Goal: Information Seeking & Learning: Learn about a topic

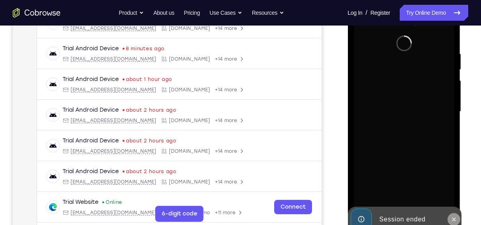
click at [456, 220] on icon at bounding box center [454, 219] width 6 height 6
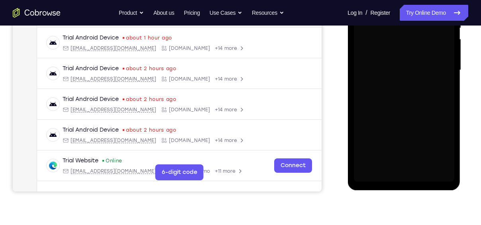
scroll to position [180, 0]
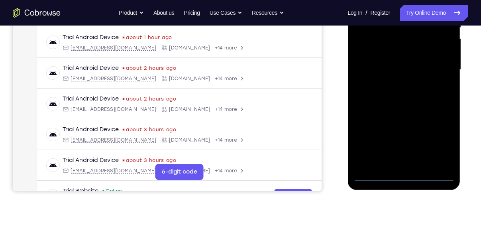
click at [403, 177] on div at bounding box center [404, 69] width 101 height 223
click at [441, 140] on div at bounding box center [404, 69] width 101 height 223
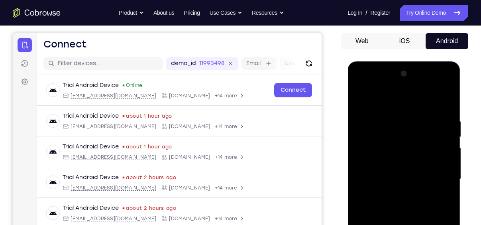
scroll to position [70, 0]
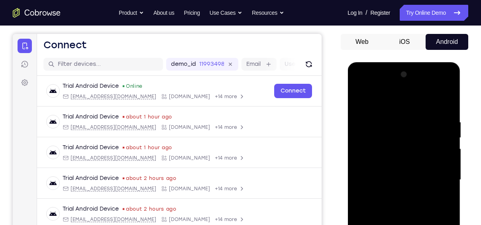
click at [374, 97] on div at bounding box center [404, 179] width 101 height 223
click at [438, 175] on div at bounding box center [404, 179] width 101 height 223
click at [395, 196] on div at bounding box center [404, 179] width 101 height 223
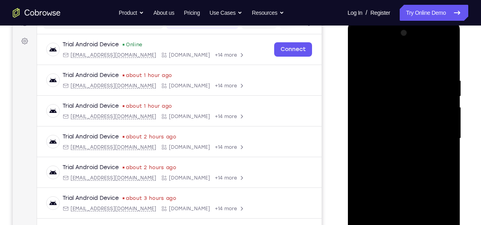
scroll to position [118, 0]
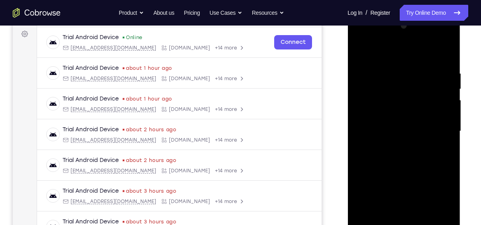
click at [378, 123] on div at bounding box center [404, 131] width 101 height 223
click at [373, 118] on div at bounding box center [404, 131] width 101 height 223
click at [405, 131] on div at bounding box center [404, 131] width 101 height 223
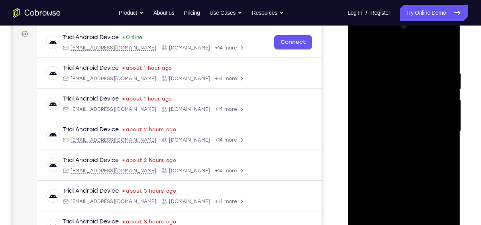
click at [405, 131] on div at bounding box center [404, 131] width 101 height 223
click at [406, 156] on div at bounding box center [404, 131] width 101 height 223
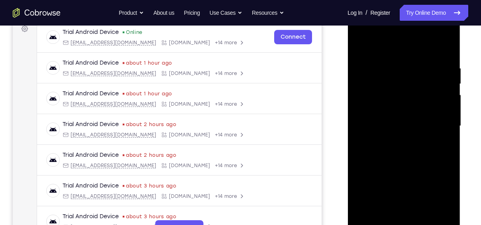
scroll to position [124, 0]
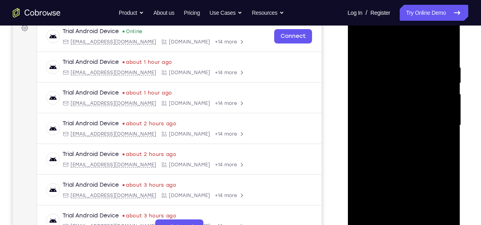
click at [447, 54] on div at bounding box center [404, 125] width 101 height 223
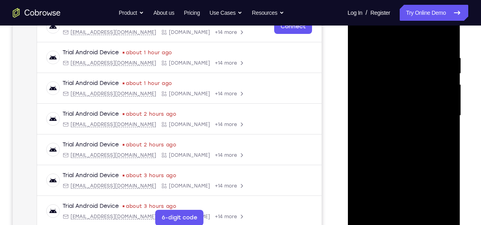
scroll to position [134, 0]
click at [394, 55] on div at bounding box center [404, 115] width 101 height 223
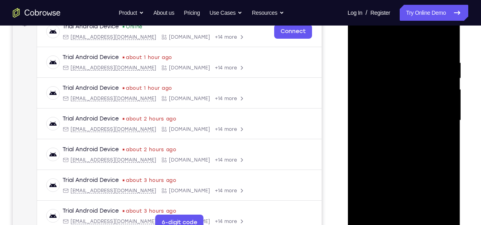
scroll to position [127, 0]
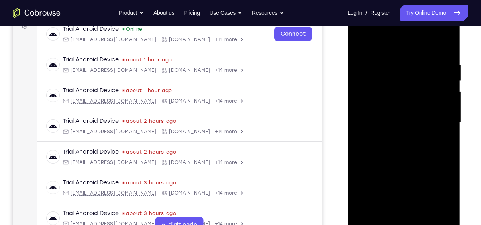
drag, startPoint x: 435, startPoint y: 106, endPoint x: 377, endPoint y: 98, distance: 59.1
click at [377, 98] on div at bounding box center [404, 122] width 101 height 223
drag, startPoint x: 430, startPoint y: 98, endPoint x: 337, endPoint y: 108, distance: 93.0
click at [348, 108] on html "Online web based iOS Simulators and Android Emulators. Run iPhone, iPad, Mobile…" at bounding box center [405, 124] width 114 height 239
drag, startPoint x: 423, startPoint y: 102, endPoint x: 356, endPoint y: 105, distance: 67.1
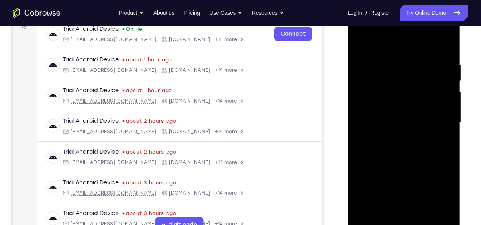
click at [356, 105] on div at bounding box center [404, 122] width 101 height 223
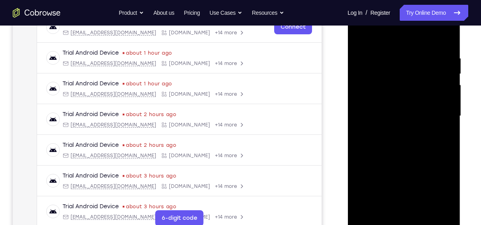
scroll to position [133, 0]
click at [445, 40] on div at bounding box center [404, 116] width 101 height 223
drag, startPoint x: 404, startPoint y: 87, endPoint x: 407, endPoint y: 220, distance: 132.5
click at [407, 220] on div at bounding box center [404, 116] width 101 height 223
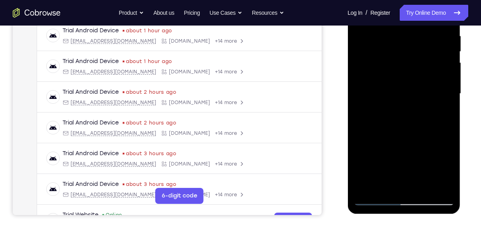
scroll to position [158, 0]
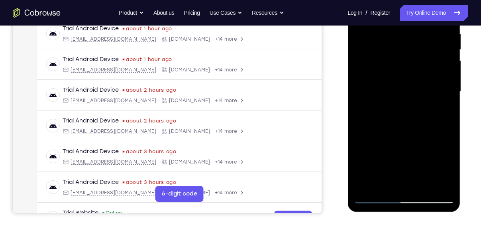
drag, startPoint x: 415, startPoint y: 101, endPoint x: 418, endPoint y: 85, distance: 15.4
click at [418, 85] on div at bounding box center [404, 91] width 101 height 223
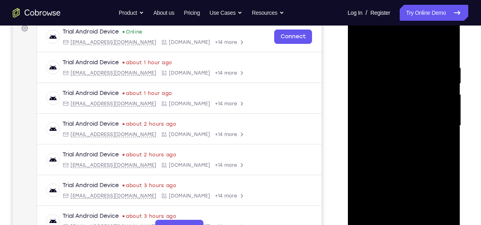
scroll to position [120, 0]
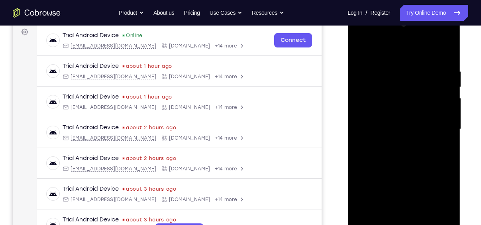
click at [448, 127] on div at bounding box center [404, 129] width 101 height 223
click at [421, 119] on div at bounding box center [404, 129] width 101 height 223
click at [450, 127] on div at bounding box center [404, 129] width 101 height 223
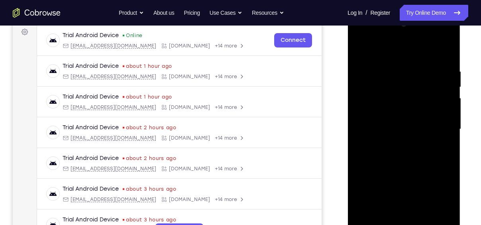
click at [450, 129] on div at bounding box center [404, 129] width 101 height 223
click at [447, 129] on div at bounding box center [404, 129] width 101 height 223
click at [448, 129] on div at bounding box center [404, 129] width 101 height 223
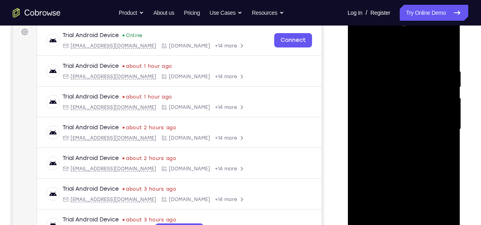
click at [448, 129] on div at bounding box center [404, 129] width 101 height 223
drag, startPoint x: 448, startPoint y: 129, endPoint x: 456, endPoint y: 63, distance: 67.0
click at [456, 63] on div at bounding box center [404, 131] width 113 height 238
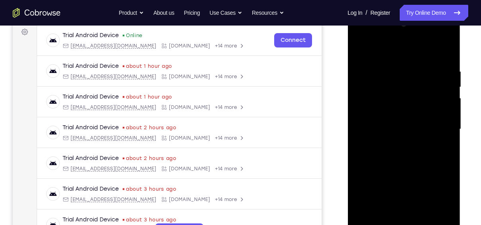
drag, startPoint x: 428, startPoint y: 170, endPoint x: 430, endPoint y: 69, distance: 101.7
click at [430, 69] on div at bounding box center [404, 129] width 101 height 223
drag, startPoint x: 434, startPoint y: 119, endPoint x: 436, endPoint y: 105, distance: 14.4
click at [436, 105] on div at bounding box center [404, 129] width 101 height 223
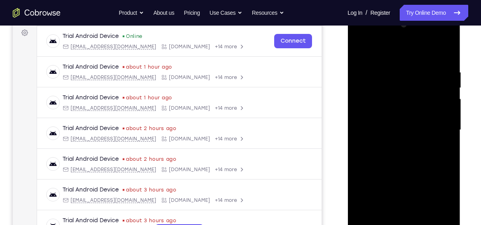
click at [449, 120] on div at bounding box center [404, 129] width 101 height 223
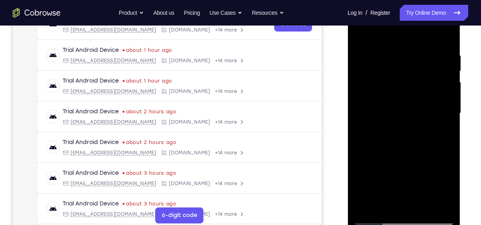
scroll to position [136, 0]
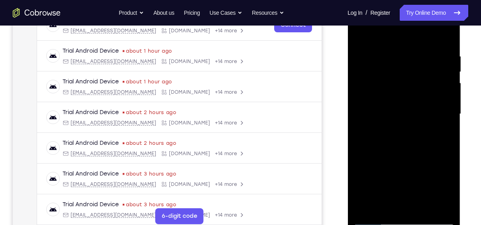
click at [450, 105] on div at bounding box center [404, 113] width 101 height 223
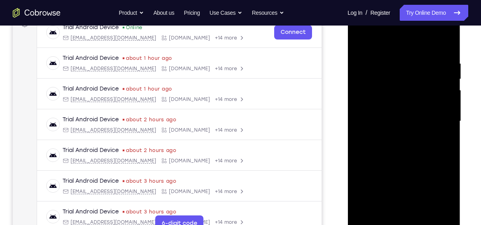
scroll to position [128, 0]
drag, startPoint x: 419, startPoint y: 101, endPoint x: 438, endPoint y: 243, distance: 143.2
click at [438, 225] on div at bounding box center [405, 123] width 114 height 239
click at [442, 216] on div at bounding box center [404, 121] width 101 height 223
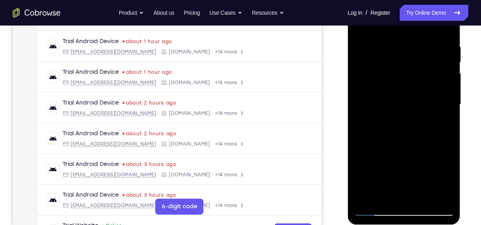
scroll to position [138, 0]
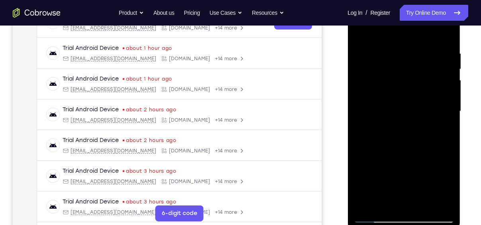
click at [365, 114] on div at bounding box center [404, 111] width 101 height 223
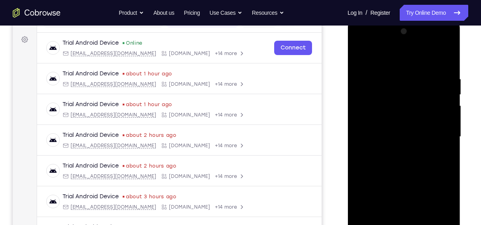
scroll to position [112, 0]
